Goal: Entertainment & Leisure: Consume media (video, audio)

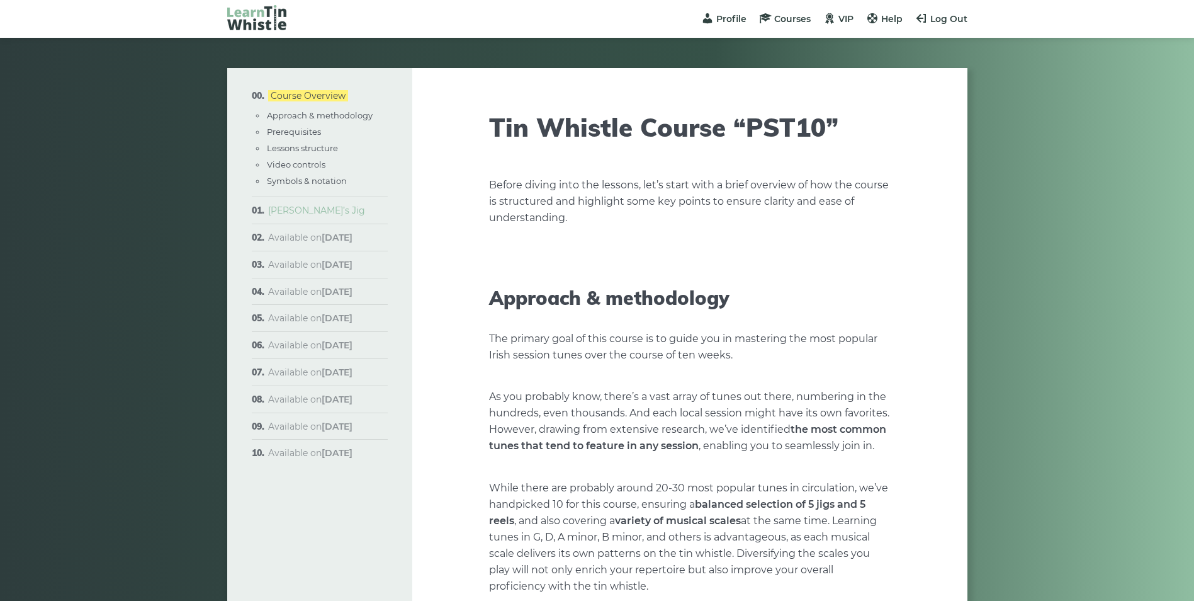
click at [290, 209] on link "[PERSON_NAME]’s Jig" at bounding box center [316, 210] width 97 height 11
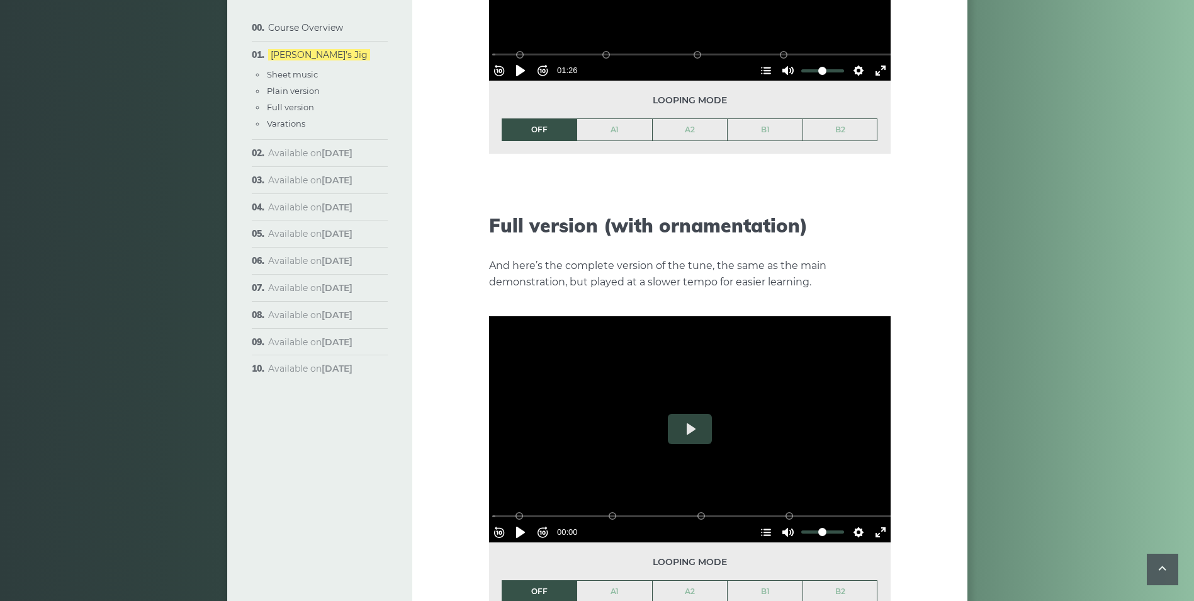
scroll to position [1826, 0]
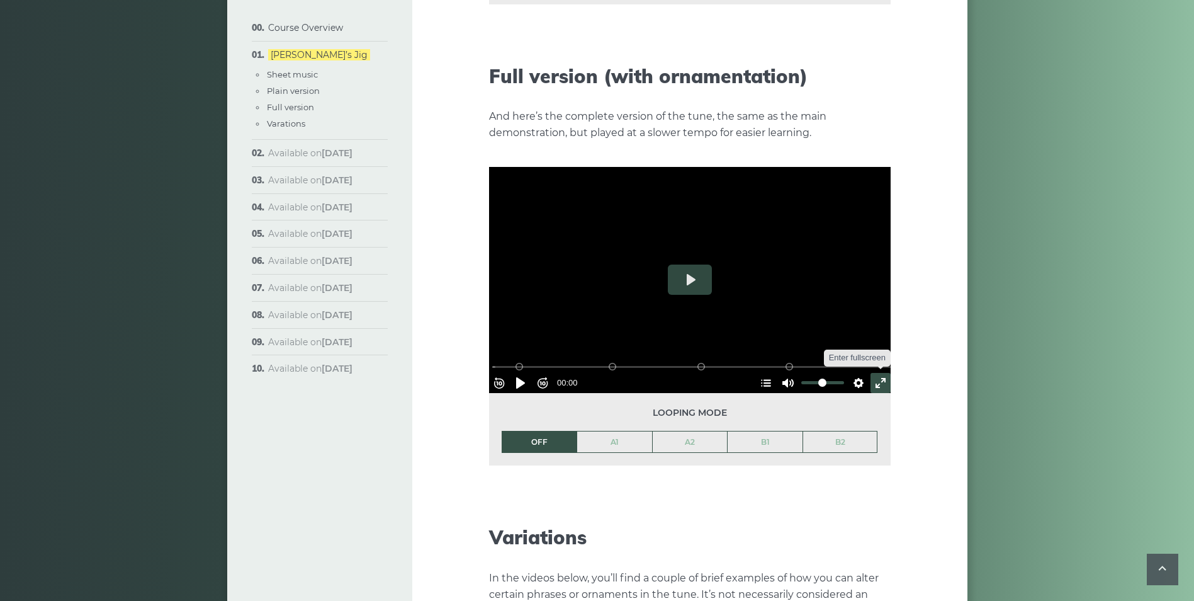
click at [872, 373] on button "Exit fullscreen Enter fullscreen" at bounding box center [881, 383] width 20 height 20
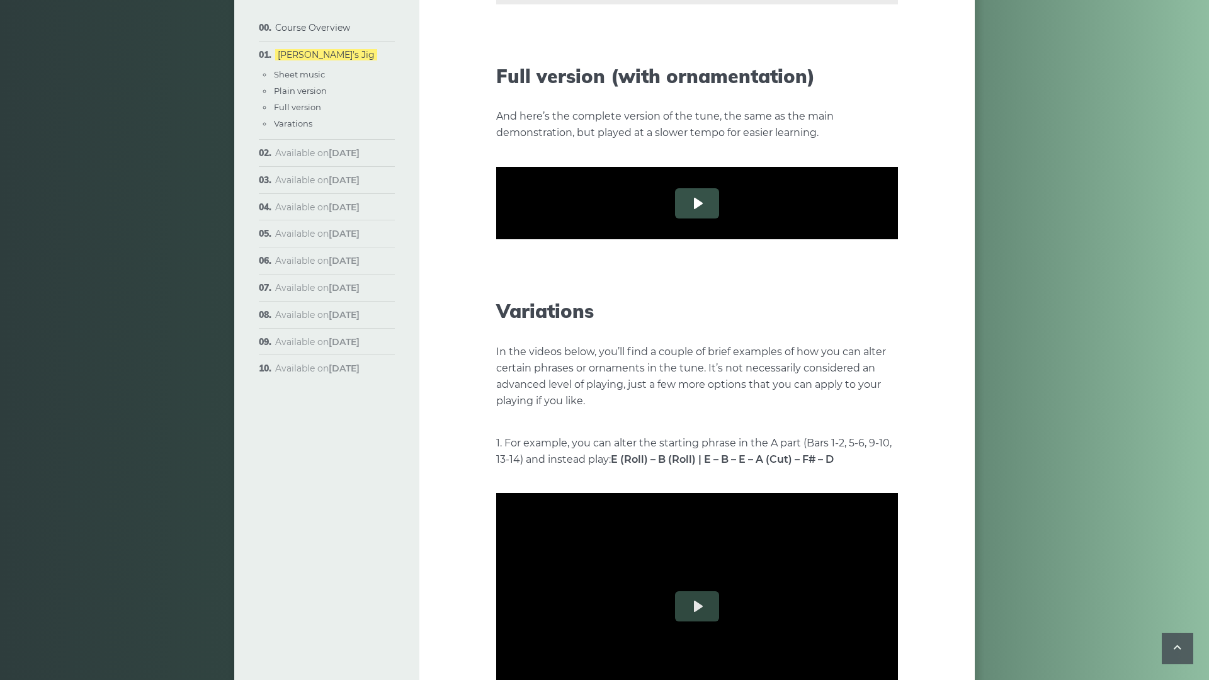
click at [675, 218] on button "Play" at bounding box center [697, 203] width 44 height 30
click at [496, 316] on button "Rewind 10s" at bounding box center [506, 306] width 20 height 20
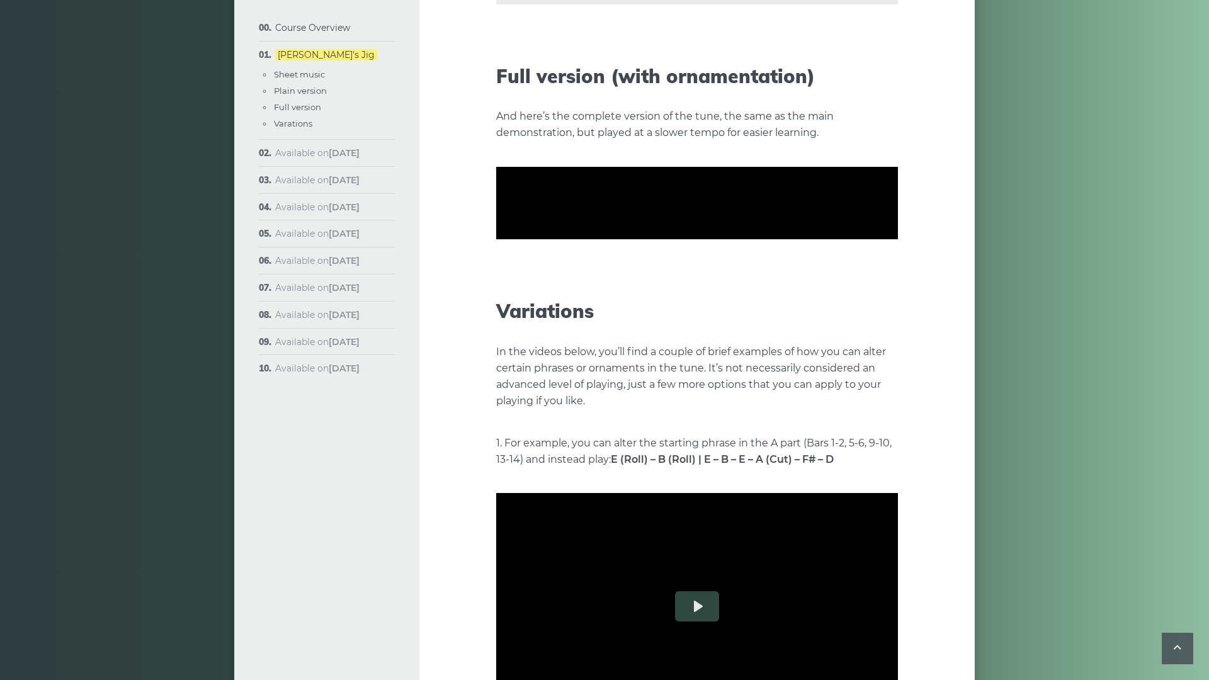
click at [496, 316] on button "Rewind 10s" at bounding box center [506, 306] width 20 height 20
drag, startPoint x: 28, startPoint y: 642, endPoint x: 12, endPoint y: 641, distance: 15.8
click at [499, 296] on input "Seek" at bounding box center [699, 290] width 400 height 12
click at [898, 316] on button "Exit fullscreen Enter fullscreen" at bounding box center [888, 306] width 20 height 20
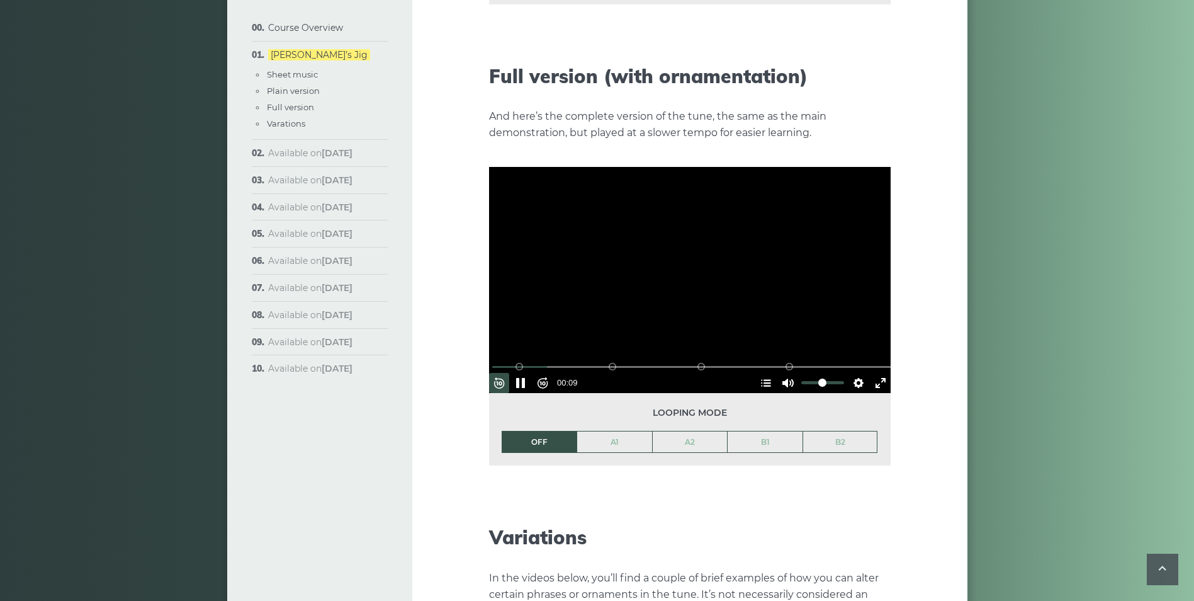
click at [759, 255] on div at bounding box center [690, 280] width 402 height 226
type input "*****"
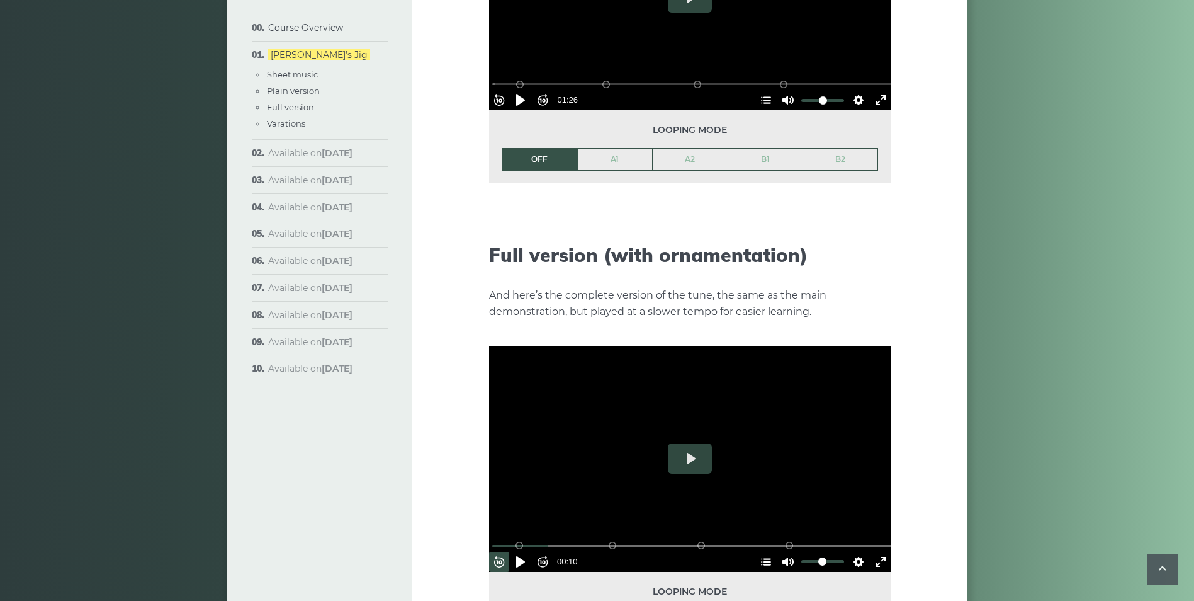
scroll to position [1448, 0]
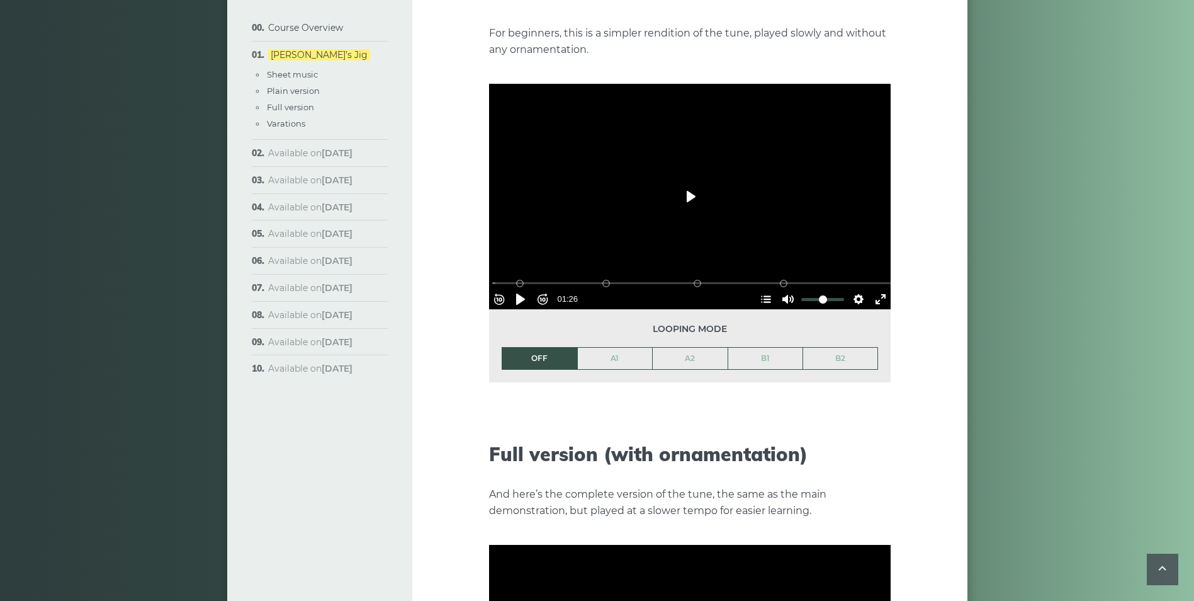
click at [672, 181] on button "Play" at bounding box center [690, 196] width 44 height 30
click at [879, 289] on button "Exit fullscreen Enter fullscreen" at bounding box center [881, 299] width 20 height 20
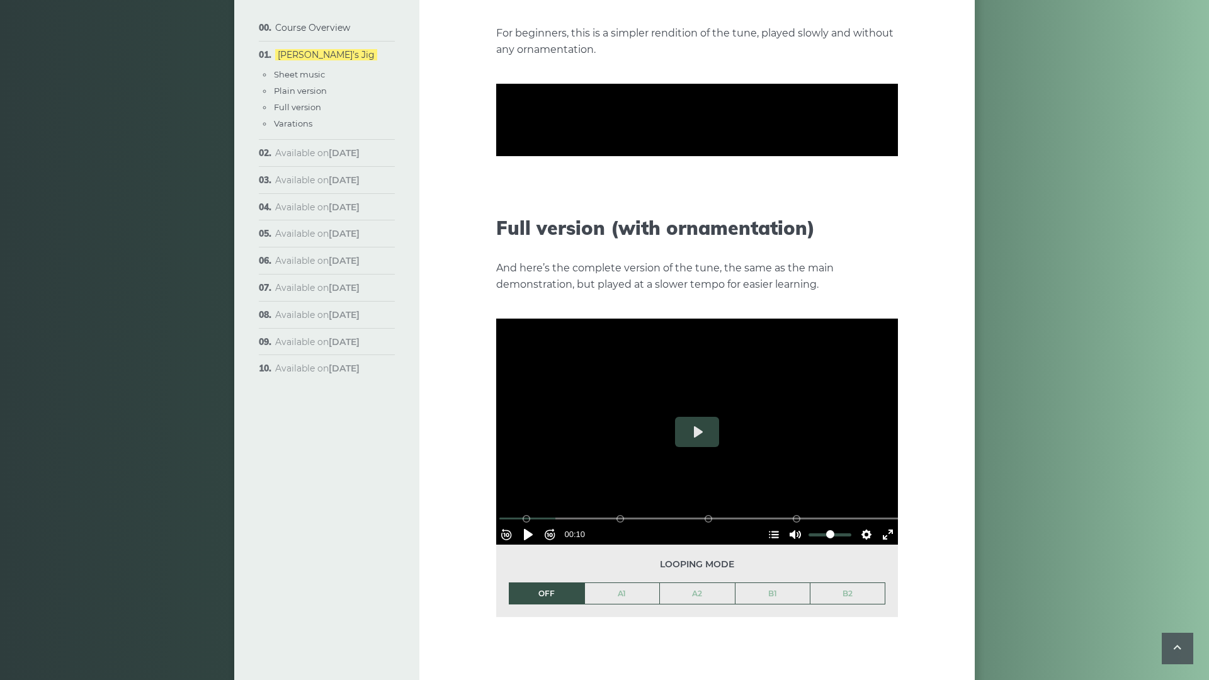
click at [825, 233] on div at bounding box center [697, 120] width 402 height 226
click at [675, 135] on button "Play" at bounding box center [697, 120] width 44 height 30
click at [496, 233] on button "Rewind 10s" at bounding box center [506, 223] width 20 height 20
click at [636, 233] on div at bounding box center [697, 120] width 402 height 226
click at [675, 135] on button "Play" at bounding box center [697, 120] width 44 height 30
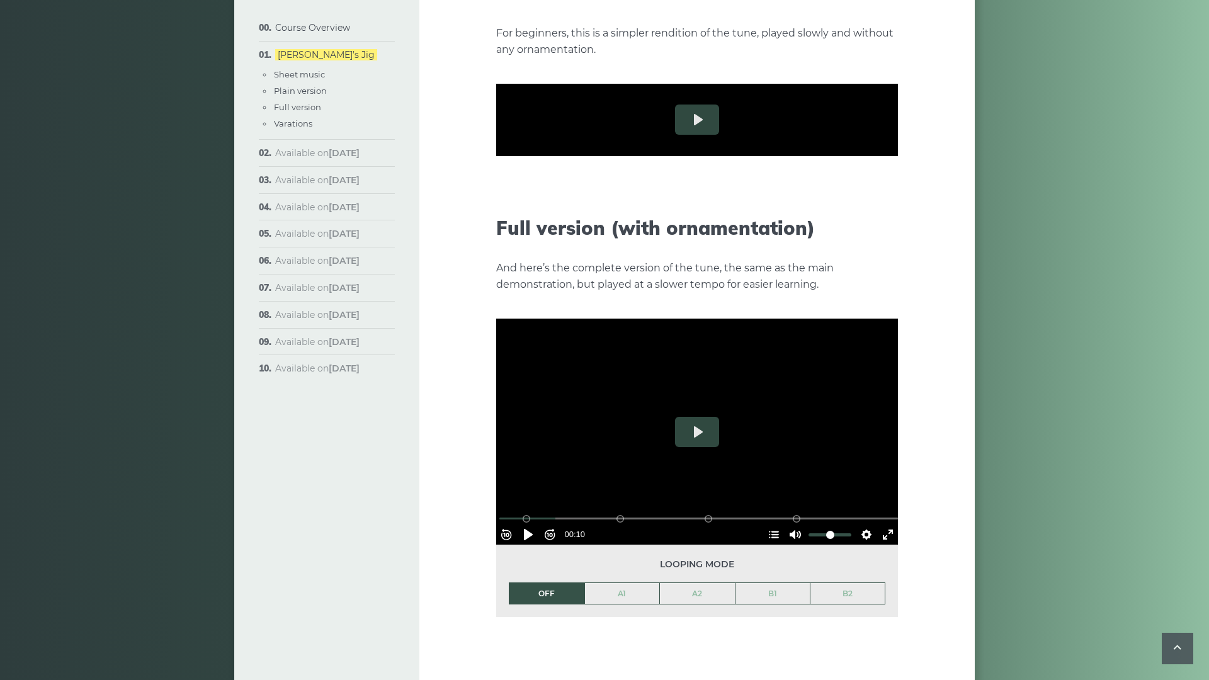
drag, startPoint x: 186, startPoint y: 647, endPoint x: -84, endPoint y: 645, distance: 270.7
click at [499, 213] on input "Seek" at bounding box center [699, 207] width 400 height 12
click at [891, 233] on div at bounding box center [697, 120] width 402 height 226
type input "*****"
click at [898, 233] on button "Exit fullscreen Enter fullscreen" at bounding box center [888, 223] width 20 height 20
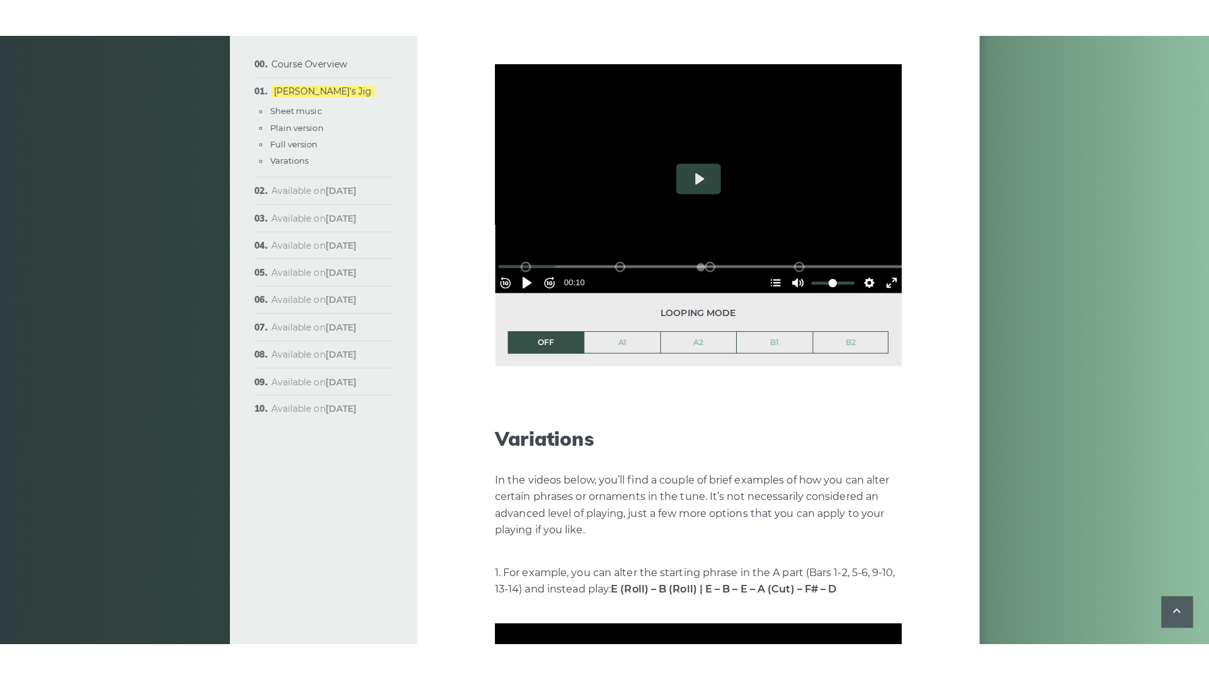
scroll to position [1763, 0]
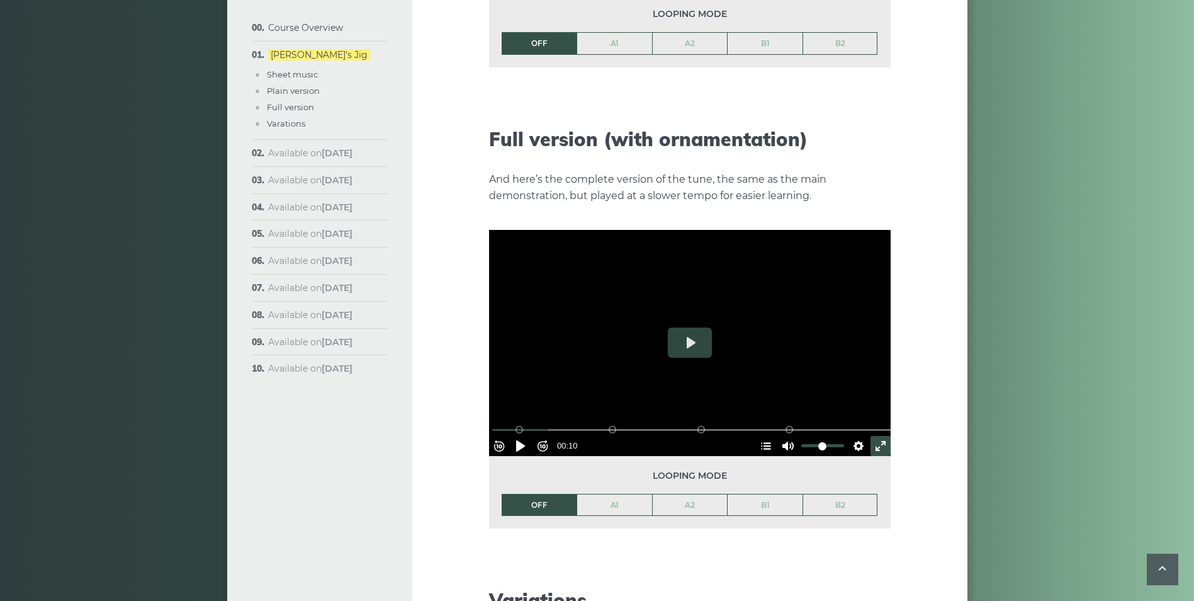
drag, startPoint x: 876, startPoint y: 421, endPoint x: 879, endPoint y: 467, distance: 46.7
click at [877, 436] on button "Exit fullscreen Enter fullscreen" at bounding box center [881, 446] width 20 height 20
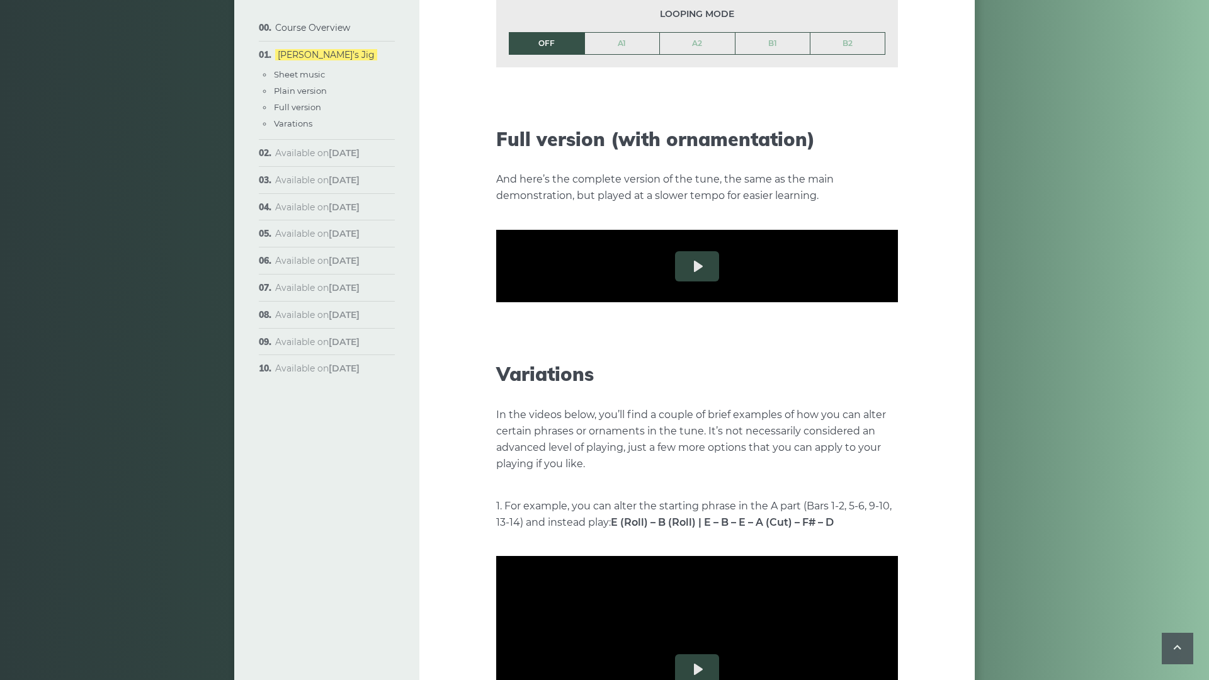
drag, startPoint x: -34, startPoint y: 642, endPoint x: -44, endPoint y: 641, distance: 10.2
click at [499, 359] on input "Seek" at bounding box center [699, 353] width 400 height 12
click at [675, 281] on button "Play" at bounding box center [697, 266] width 44 height 30
click at [876, 379] on button "Settings" at bounding box center [866, 369] width 20 height 20
click at [874, 348] on button "Speed Normal" at bounding box center [830, 339] width 87 height 20
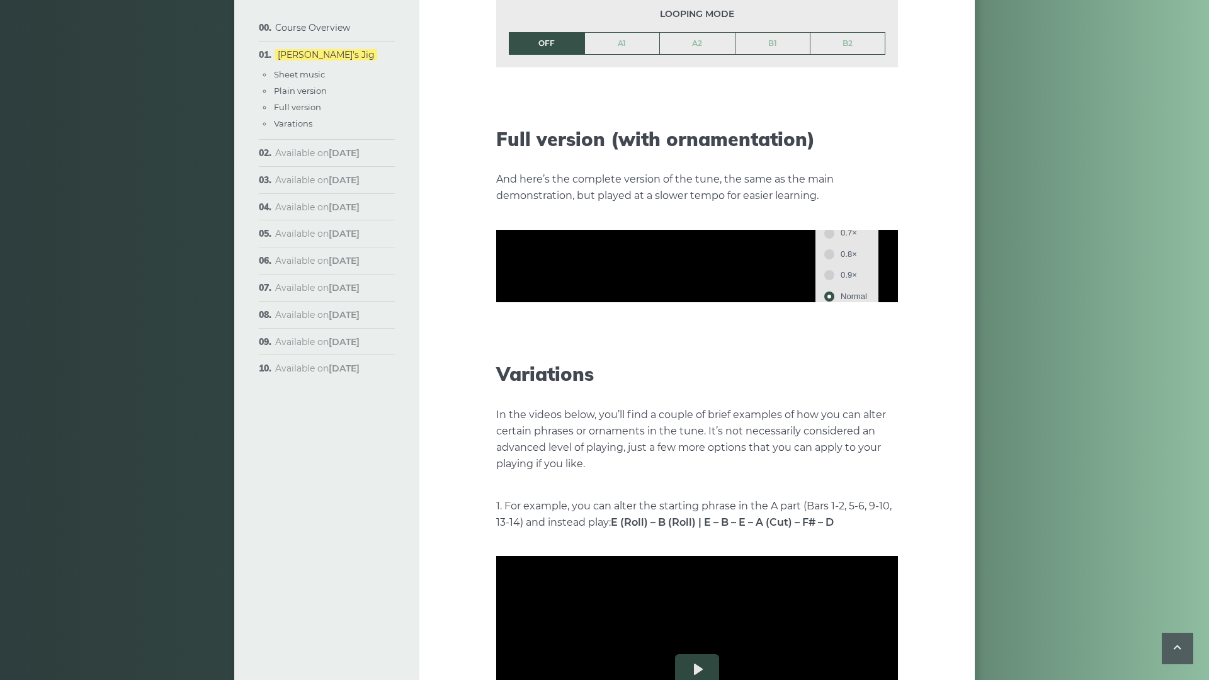
scroll to position [76, 0]
click at [867, 345] on span "1.5×" at bounding box center [853, 338] width 26 height 14
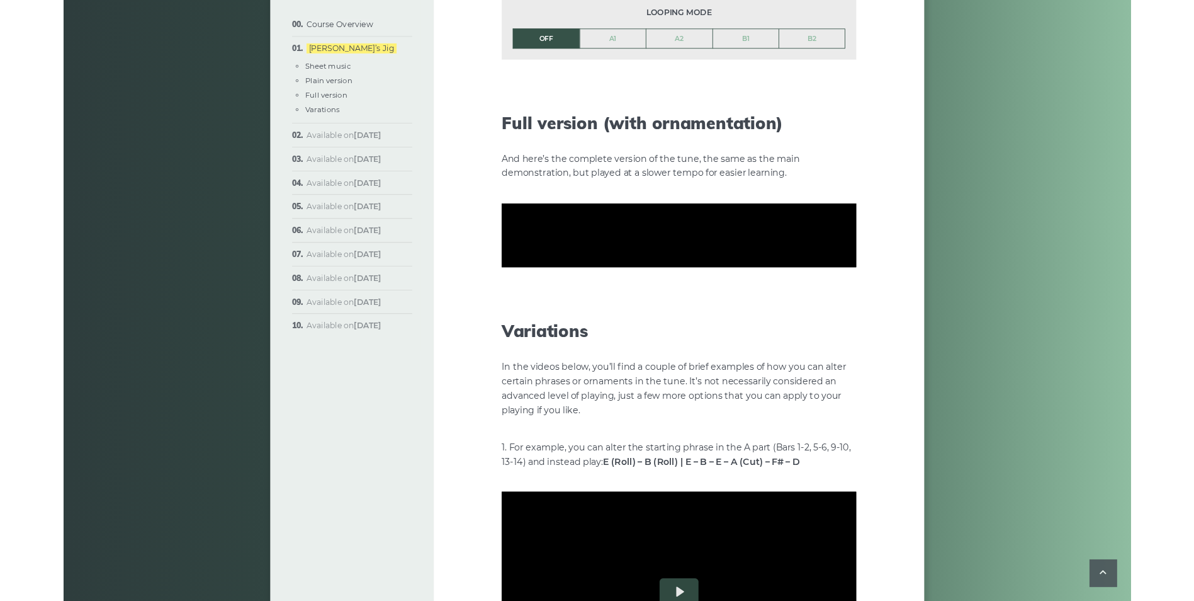
scroll to position [0, 0]
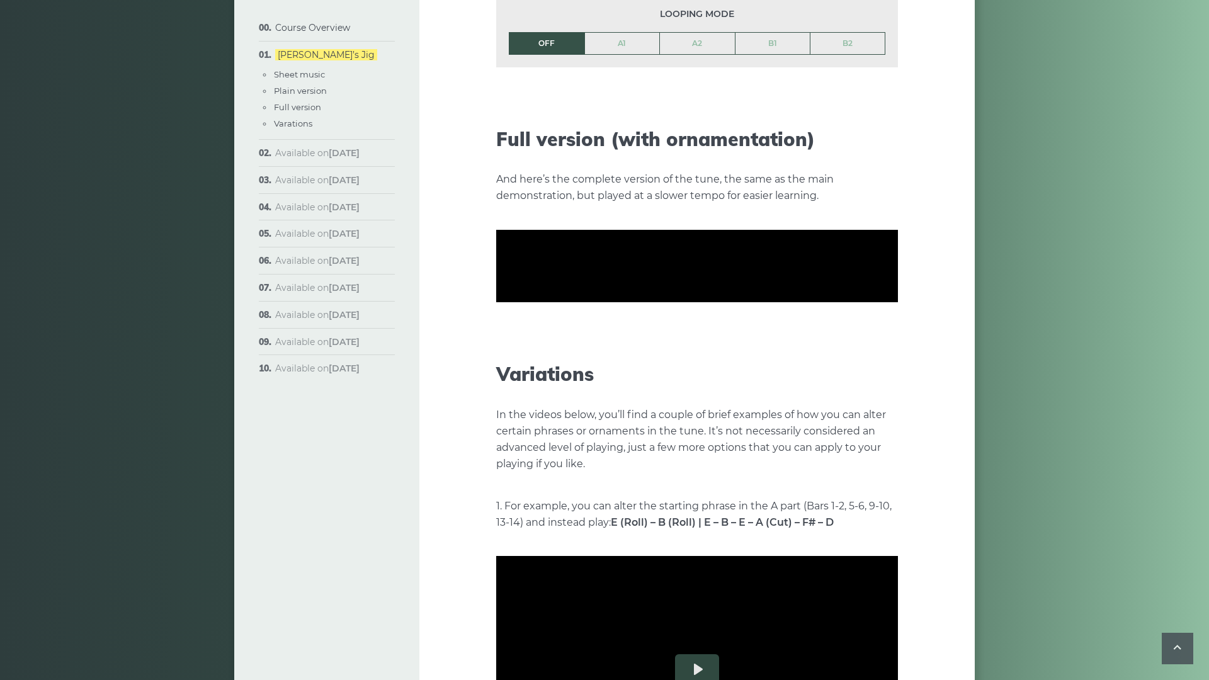
click at [871, 379] on div at bounding box center [697, 266] width 402 height 226
click at [496, 379] on div at bounding box center [697, 266] width 402 height 226
click at [496, 379] on button "Rewind 10s" at bounding box center [506, 369] width 20 height 20
click at [898, 358] on div at bounding box center [697, 266] width 402 height 226
click at [578, 345] on div at bounding box center [697, 266] width 402 height 226
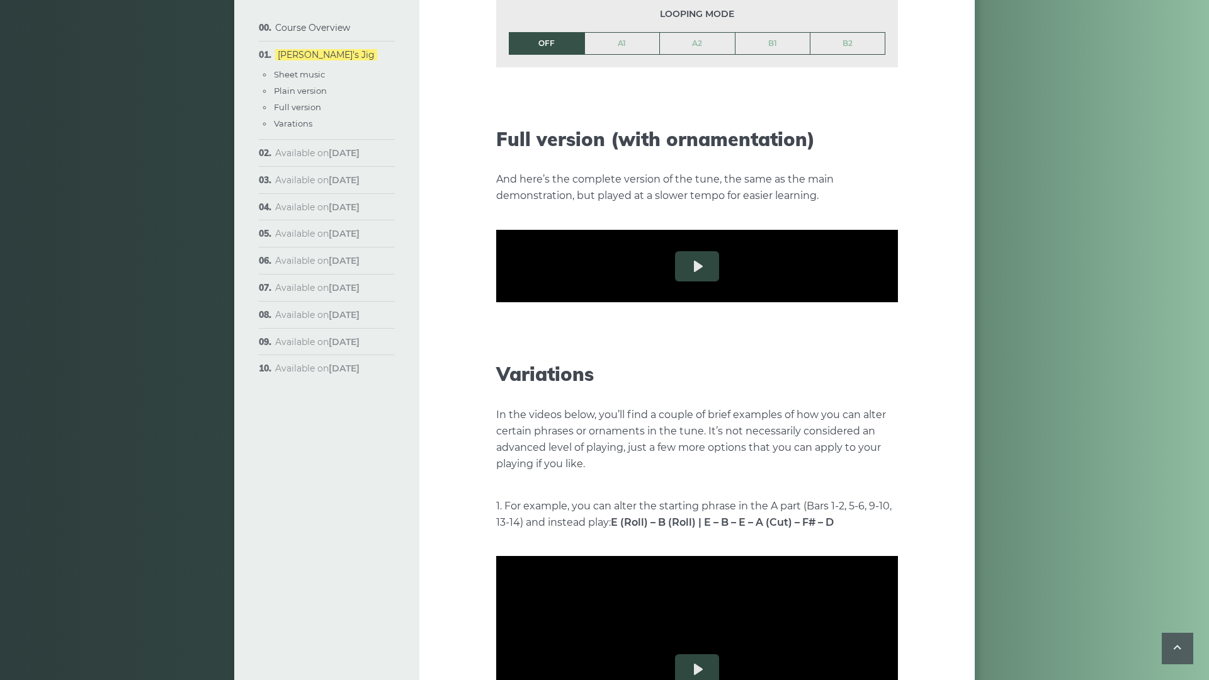
drag, startPoint x: 89, startPoint y: 647, endPoint x: 48, endPoint y: 652, distance: 41.2
click at [499, 359] on input "Seek" at bounding box center [699, 353] width 400 height 12
click at [898, 348] on div at bounding box center [697, 266] width 402 height 226
click at [675, 281] on button "Play" at bounding box center [697, 266] width 44 height 30
click at [876, 379] on button "Settings" at bounding box center [866, 369] width 20 height 20
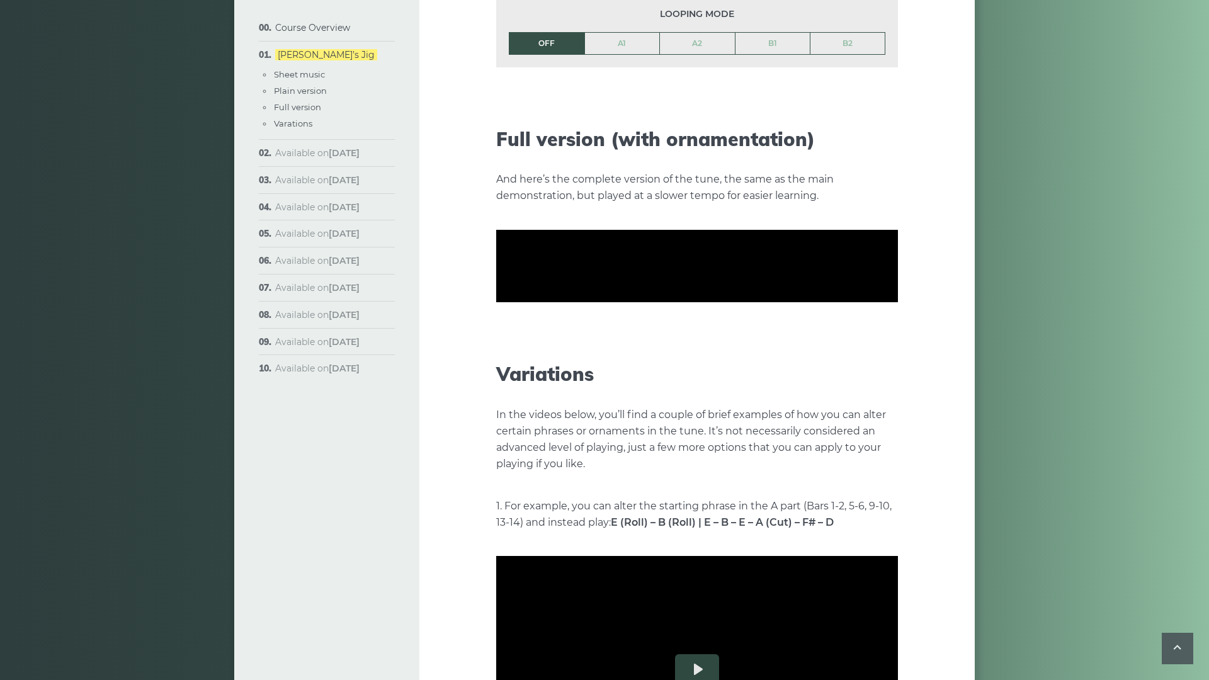
click at [873, 348] on button "Speed 1.5×" at bounding box center [835, 339] width 76 height 20
click at [873, 273] on button "0.5×" at bounding box center [847, 263] width 54 height 20
drag, startPoint x: 256, startPoint y: 649, endPoint x: -23, endPoint y: 649, distance: 278.3
click at [499, 359] on input "Seek" at bounding box center [699, 353] width 400 height 12
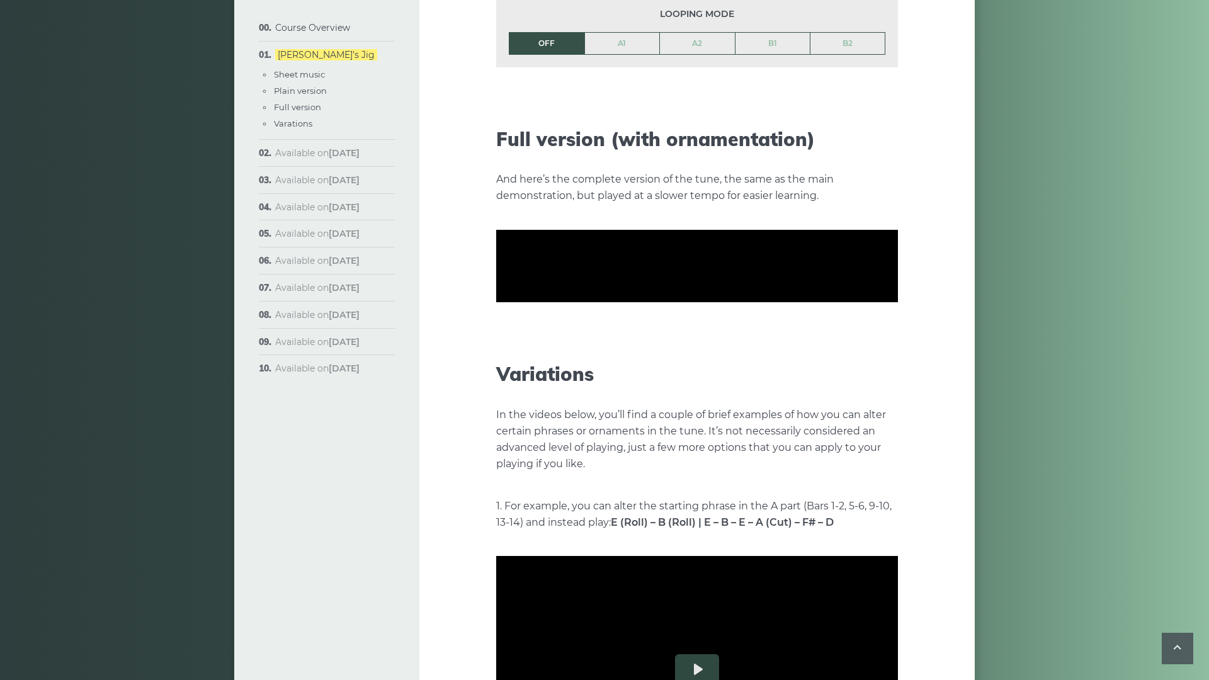
click at [864, 322] on div at bounding box center [697, 266] width 402 height 226
click at [496, 379] on button "Rewind 10s" at bounding box center [506, 369] width 20 height 20
click at [499, 359] on input "Seek" at bounding box center [699, 353] width 400 height 12
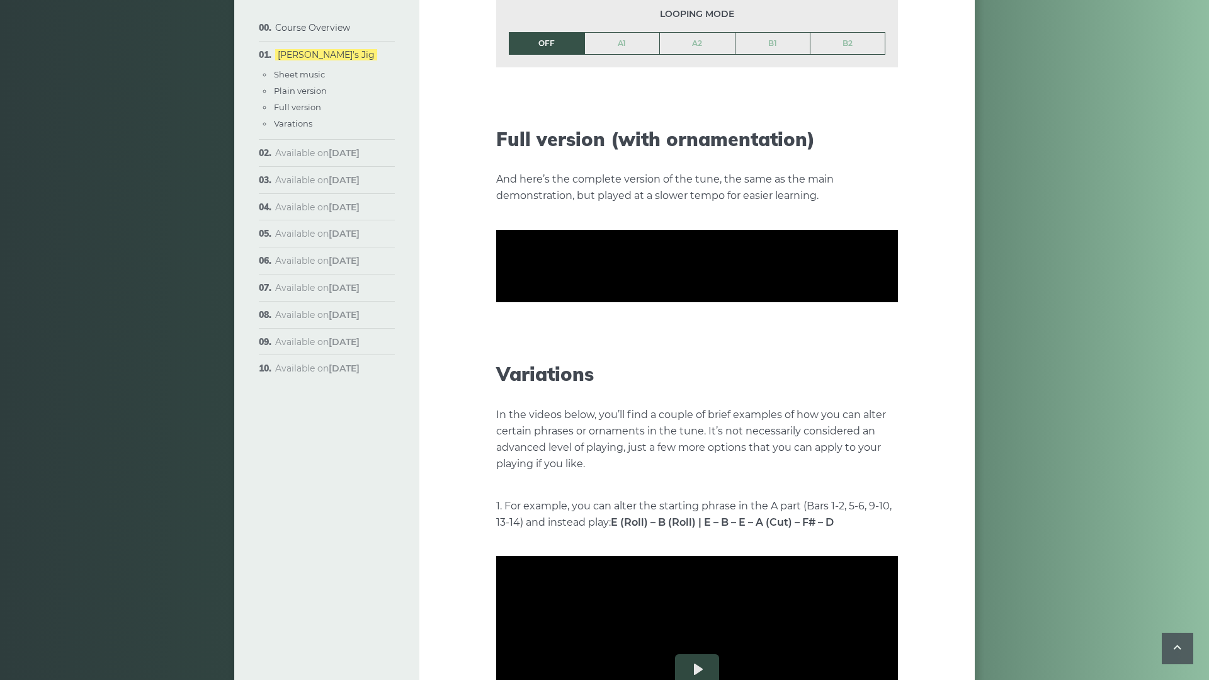
click at [499, 359] on input "Seek" at bounding box center [699, 353] width 400 height 12
drag, startPoint x: 104, startPoint y: 650, endPoint x: 93, endPoint y: 634, distance: 19.9
click at [499, 359] on input "Seek" at bounding box center [699, 353] width 400 height 12
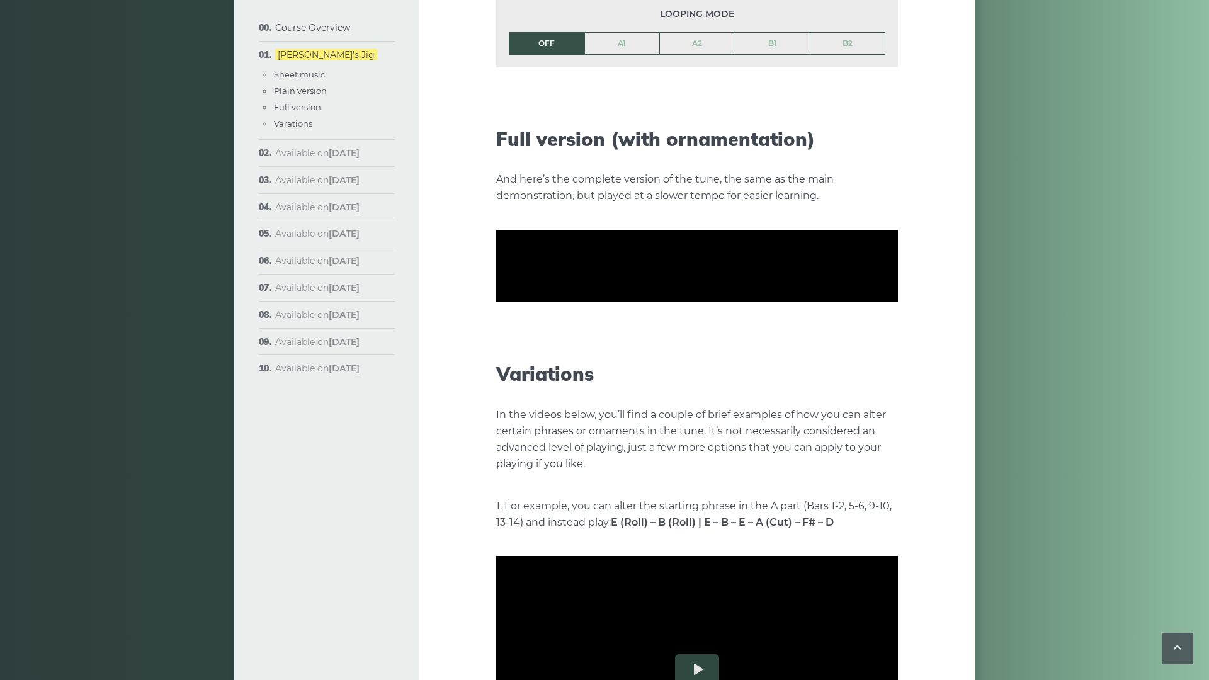
click at [499, 359] on input "Seek" at bounding box center [699, 353] width 400 height 12
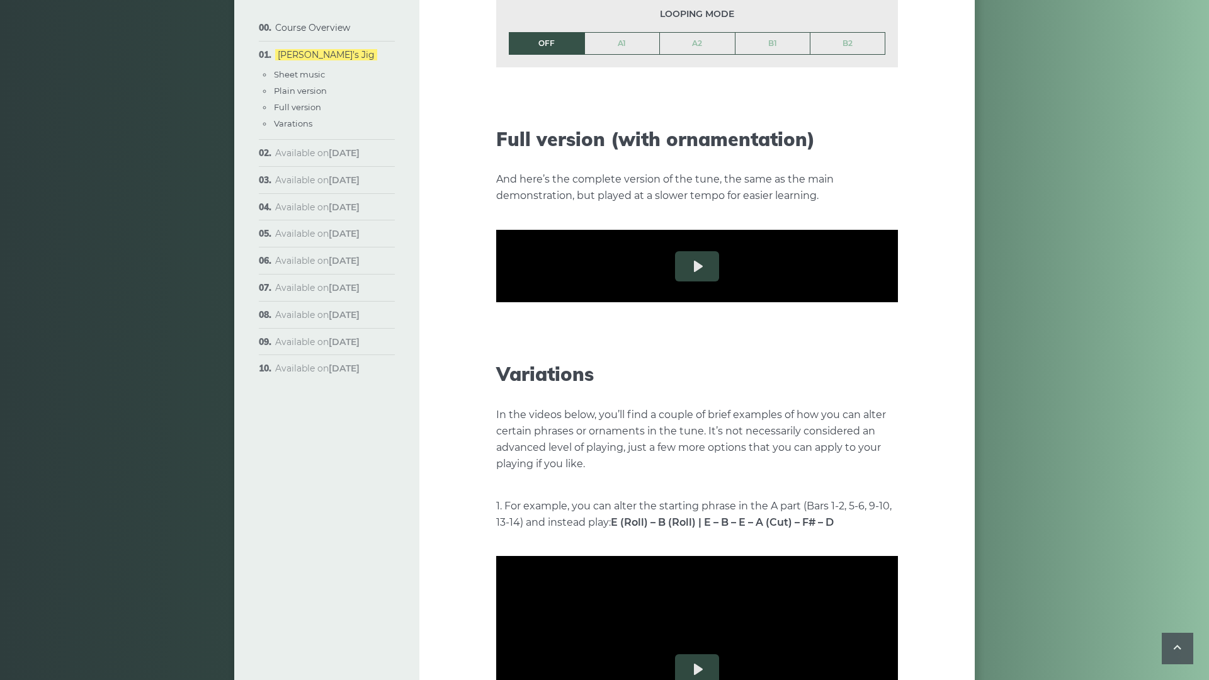
click at [499, 359] on input "Seek" at bounding box center [699, 353] width 400 height 12
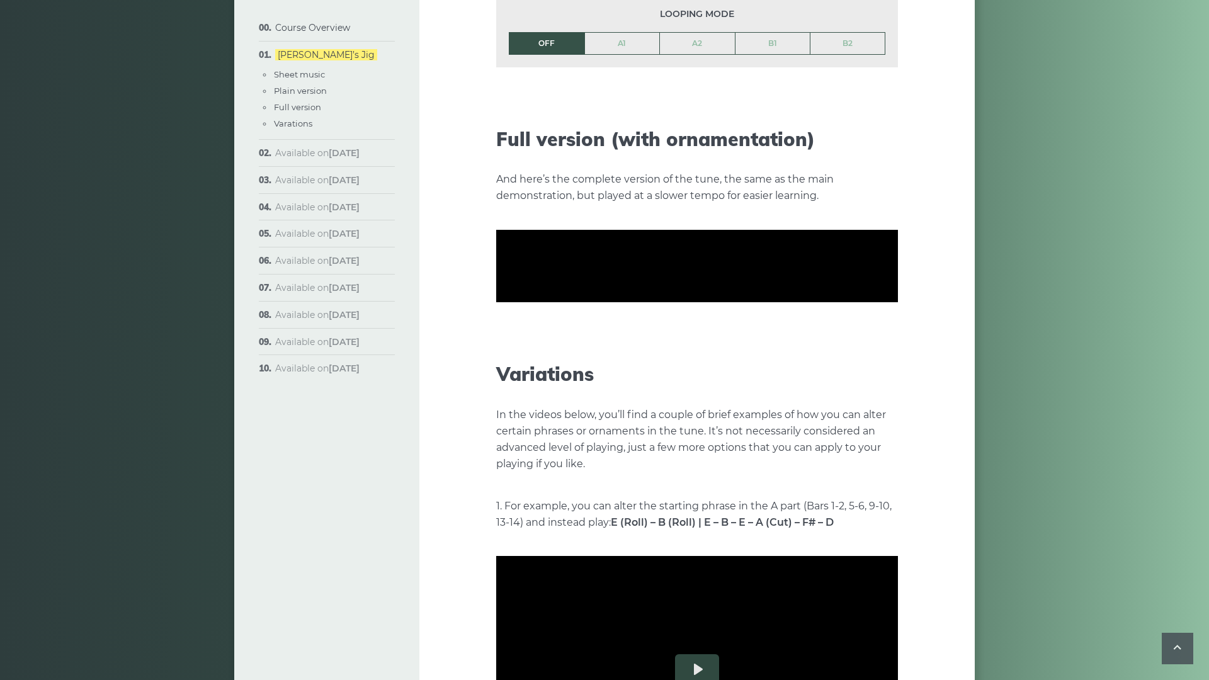
click at [499, 359] on input "Seek" at bounding box center [699, 353] width 400 height 12
drag, startPoint x: 576, startPoint y: 449, endPoint x: 569, endPoint y: 451, distance: 7.2
click at [570, 379] on div at bounding box center [697, 266] width 402 height 226
type input "*****"
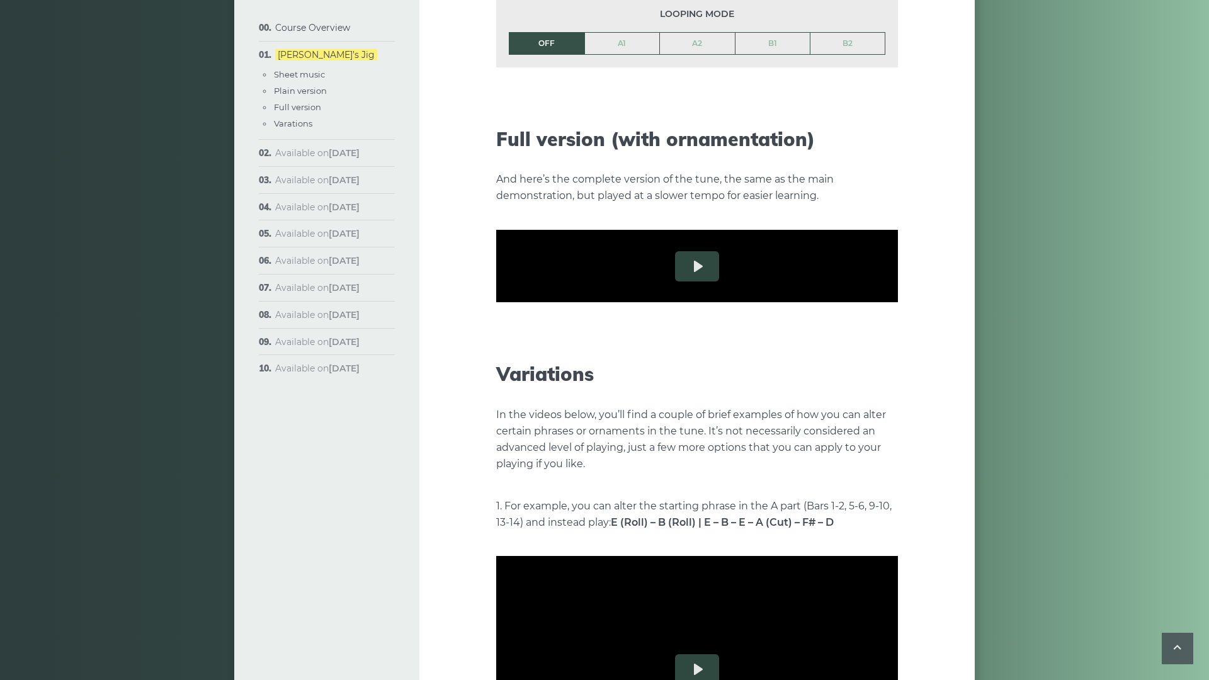
click at [898, 379] on button "Exit fullscreen Enter fullscreen" at bounding box center [888, 369] width 20 height 20
